Goal: Task Accomplishment & Management: Manage account settings

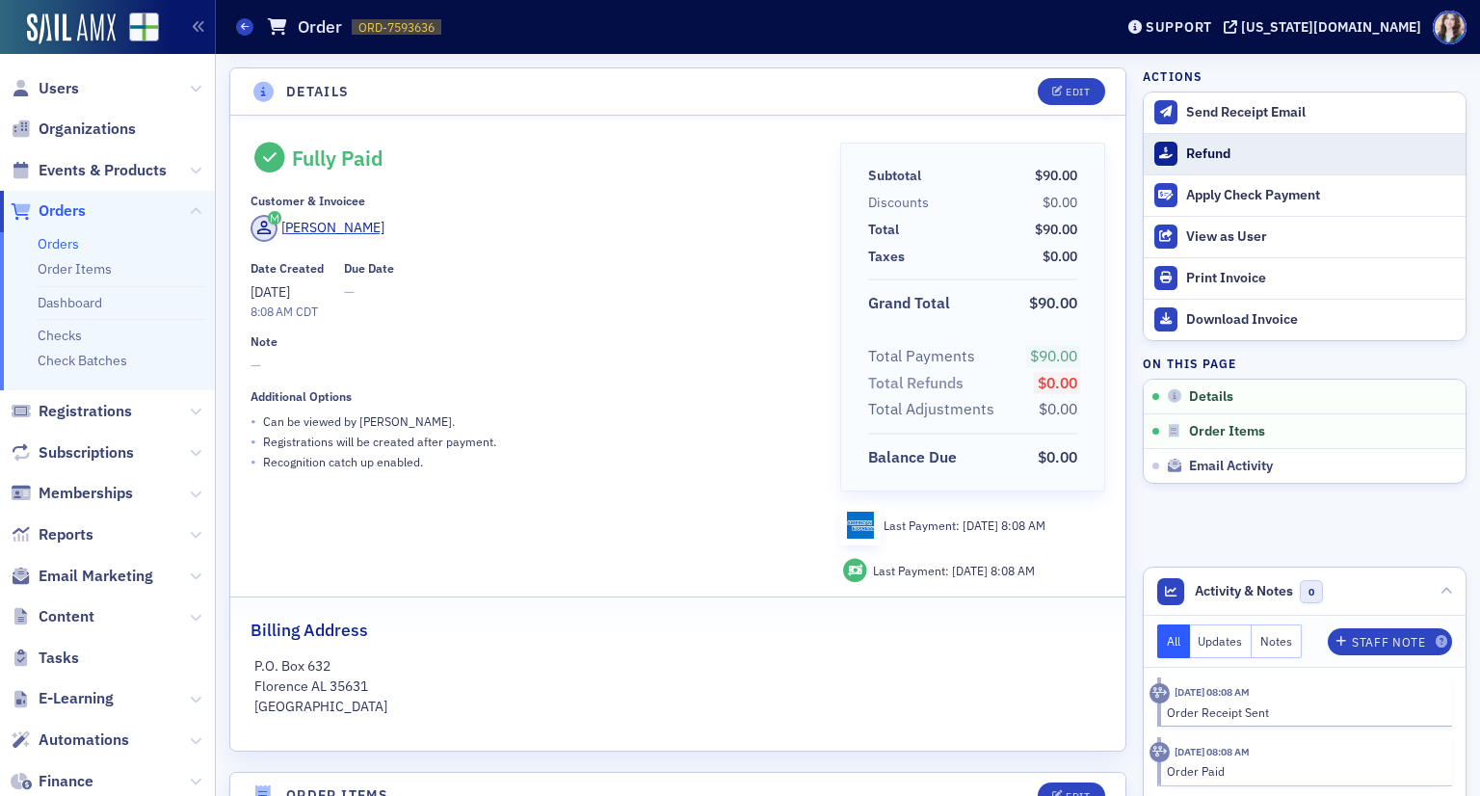
click at [1202, 151] on div "Refund" at bounding box center [1321, 154] width 270 height 17
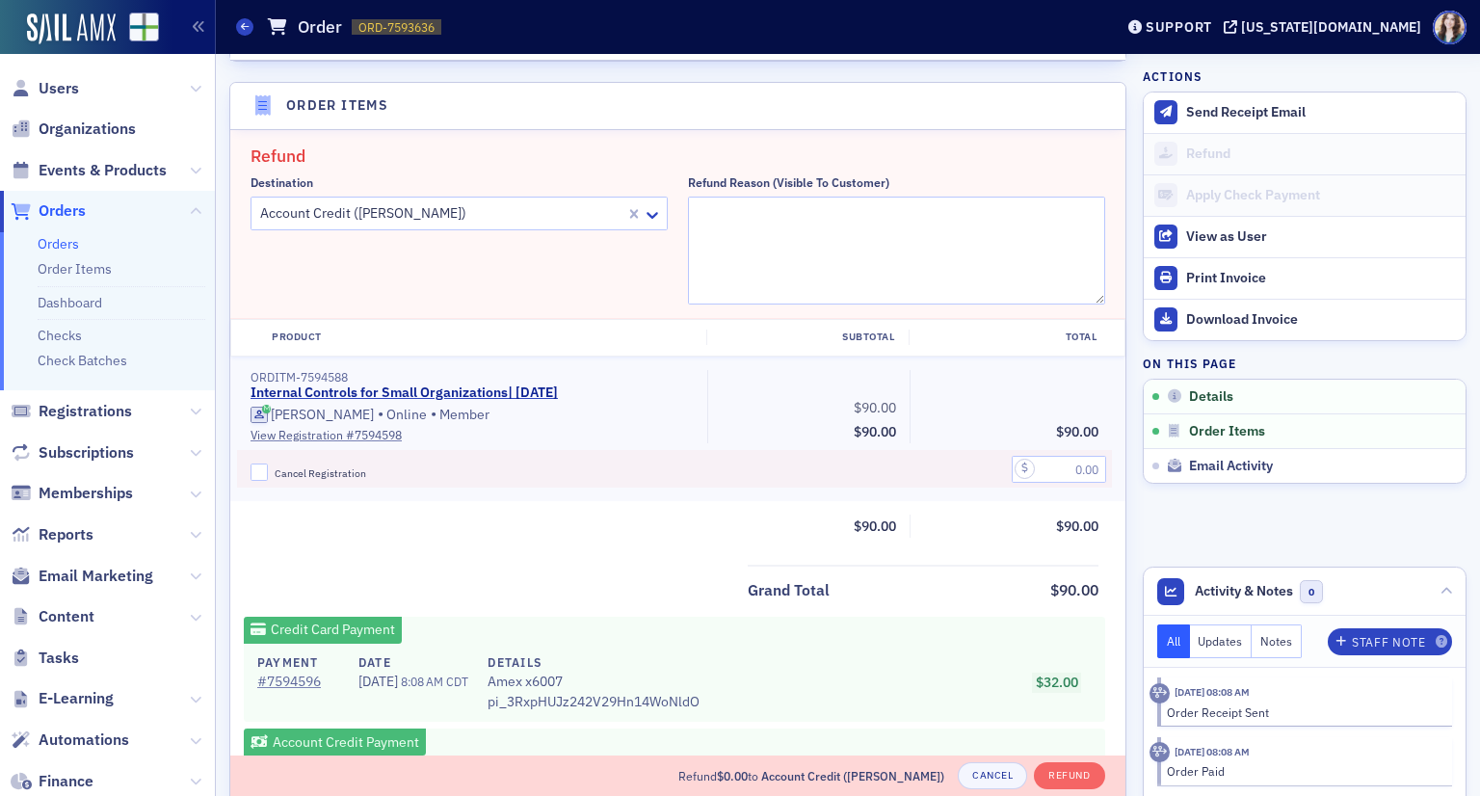
scroll to position [705, 0]
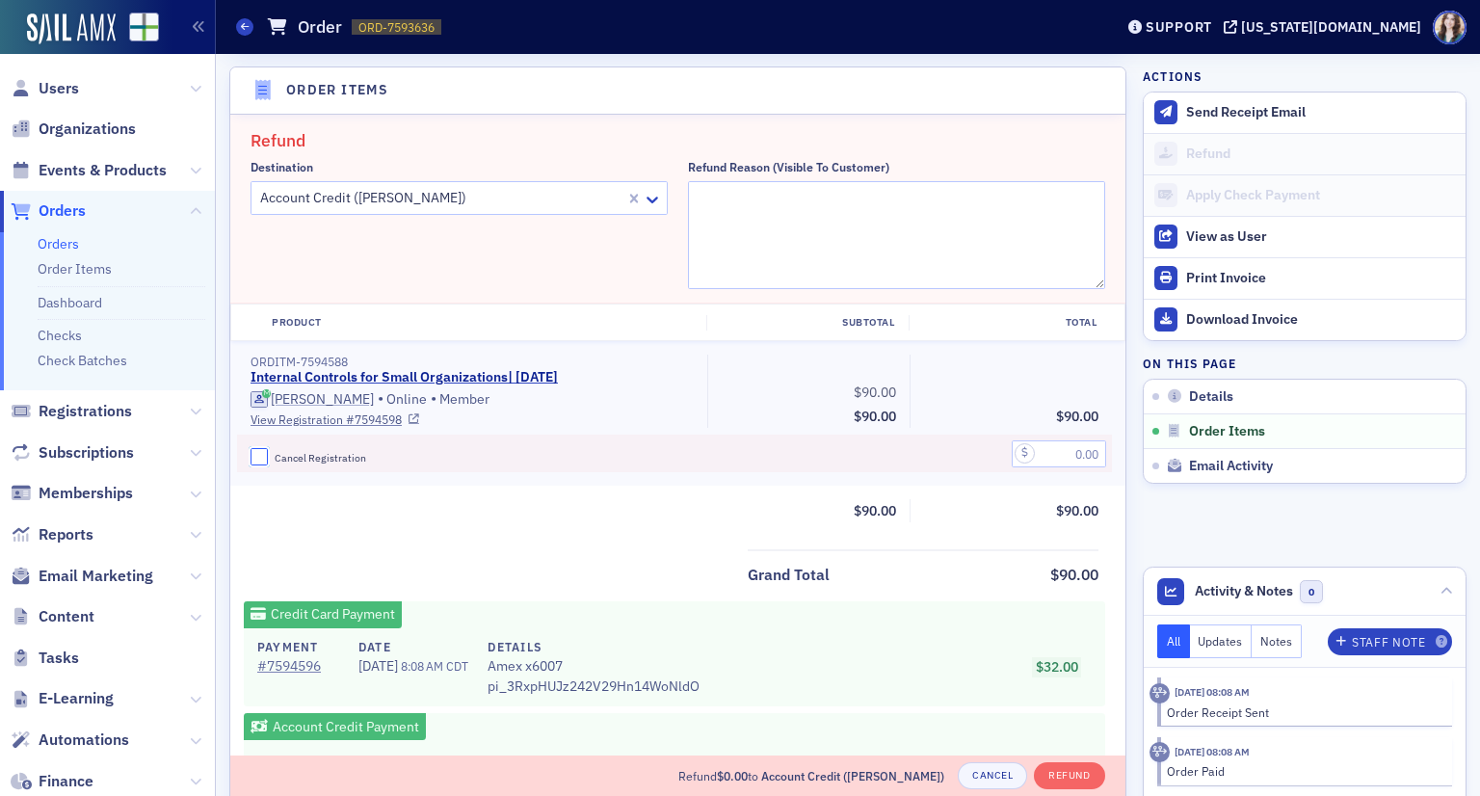
click at [251, 461] on input "Cancel Registration" at bounding box center [259, 456] width 17 height 17
checkbox input "true"
click at [1066, 442] on input "text" at bounding box center [1059, 453] width 94 height 27
type input "90.00"
click at [972, 234] on textarea "Refund Reason (Visible to Customer)" at bounding box center [896, 235] width 417 height 108
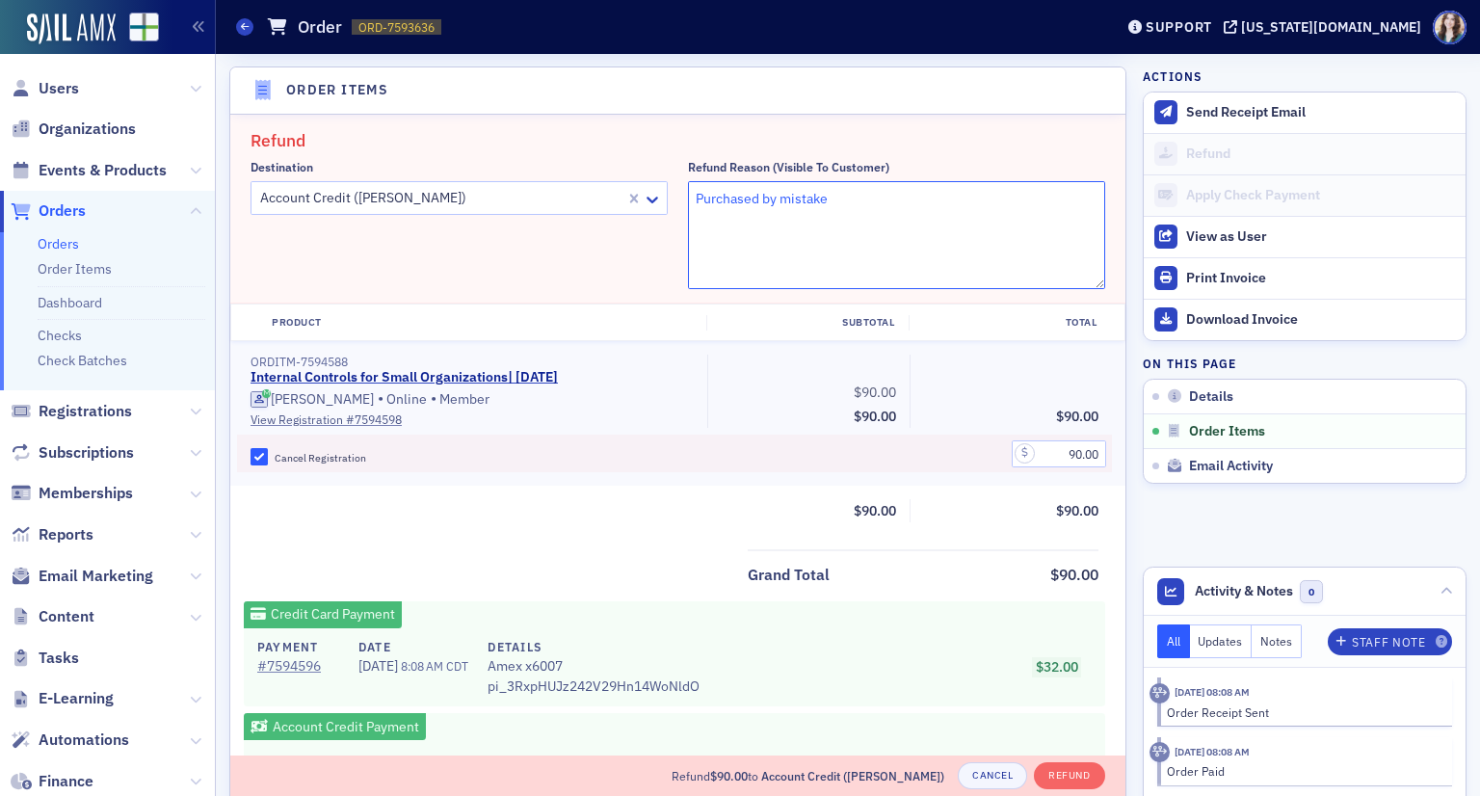
type textarea "Purchased by mistake"
click at [948, 148] on h2 "Refund" at bounding box center [678, 140] width 855 height 25
click at [1086, 780] on button "Refund" at bounding box center [1069, 775] width 70 height 27
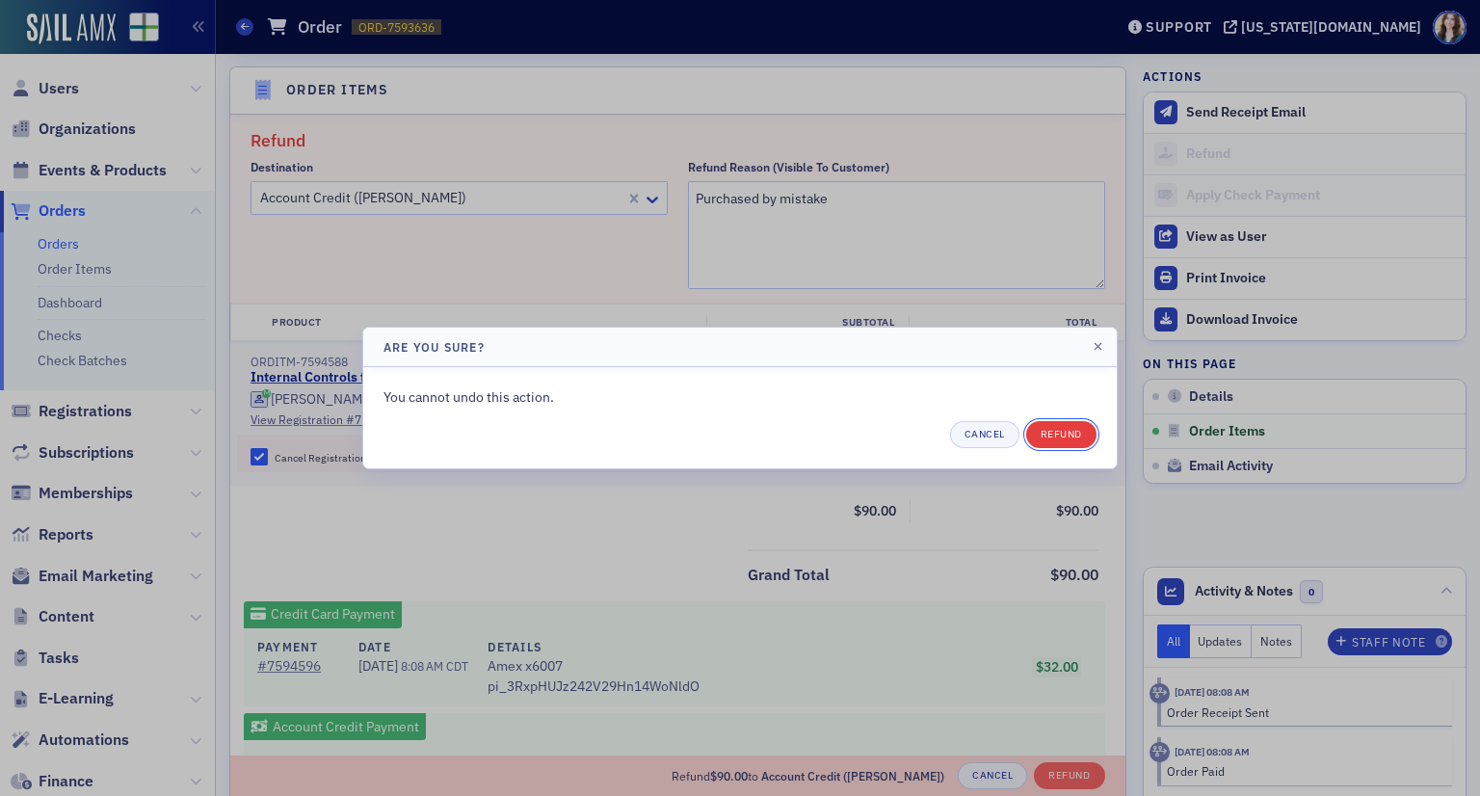
click at [1079, 429] on button "Refund" at bounding box center [1061, 434] width 70 height 27
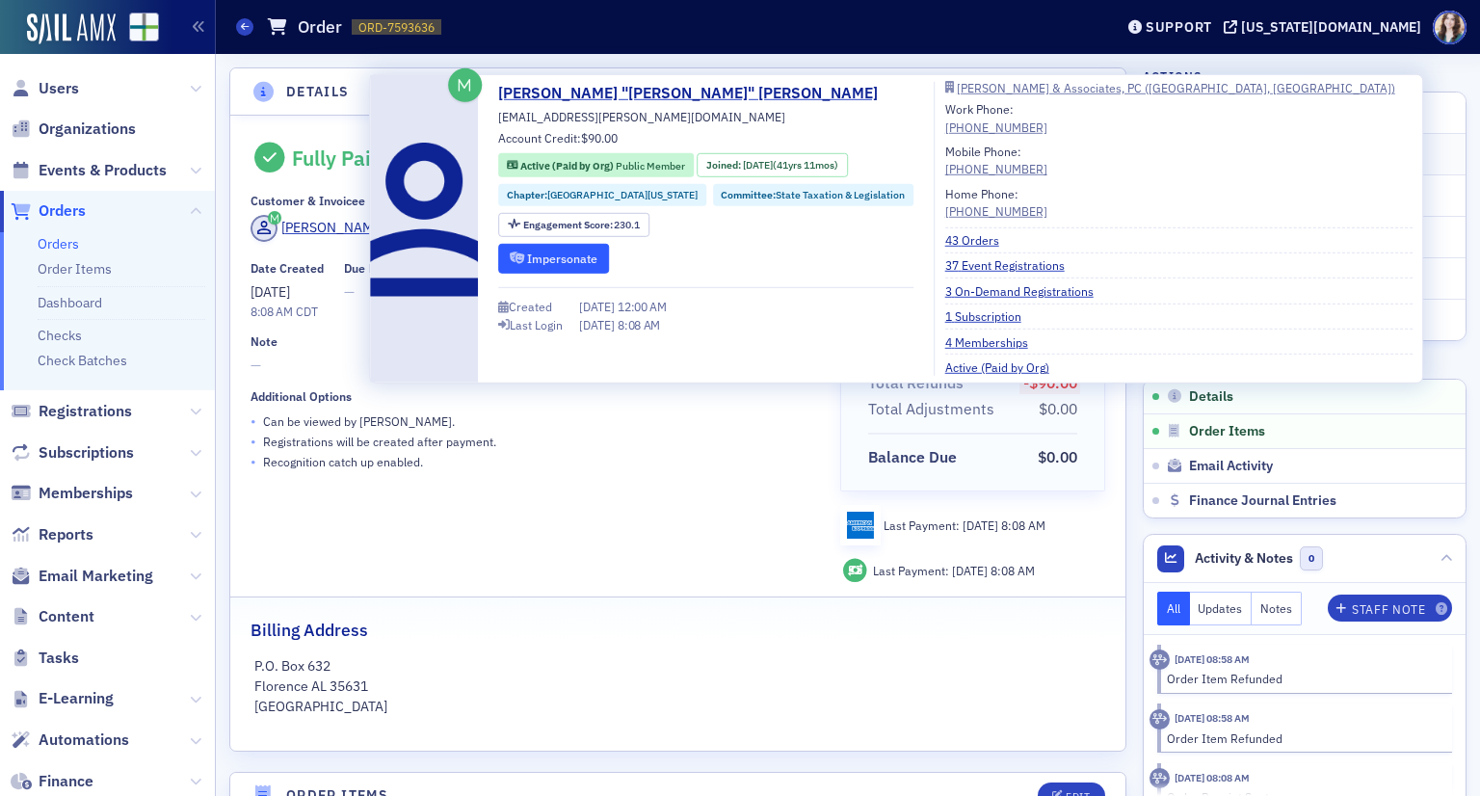
click at [533, 248] on button "Impersonate" at bounding box center [553, 258] width 111 height 30
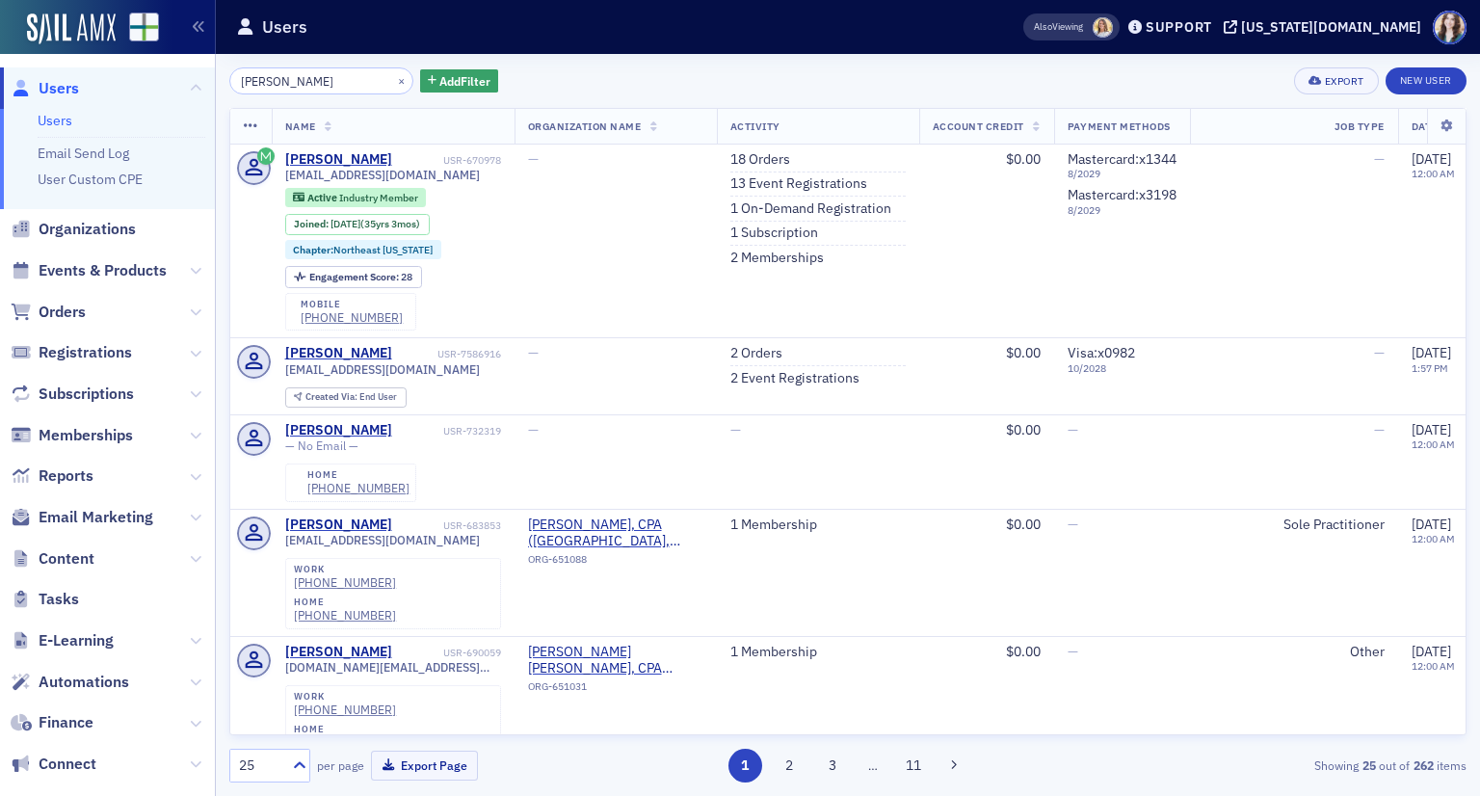
click at [487, 72] on div "Mark Malone × Add Filter Export New User" at bounding box center [847, 80] width 1237 height 27
